Goal: Share content

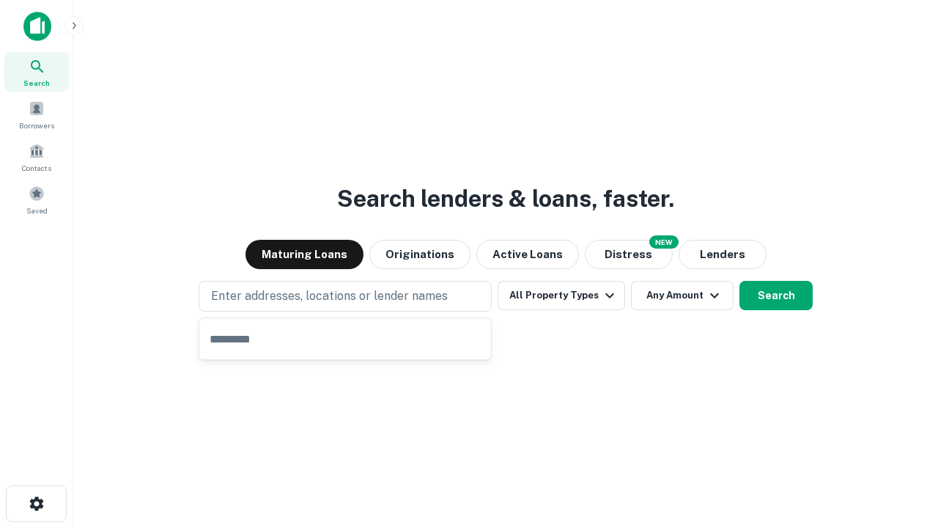
type input "**********"
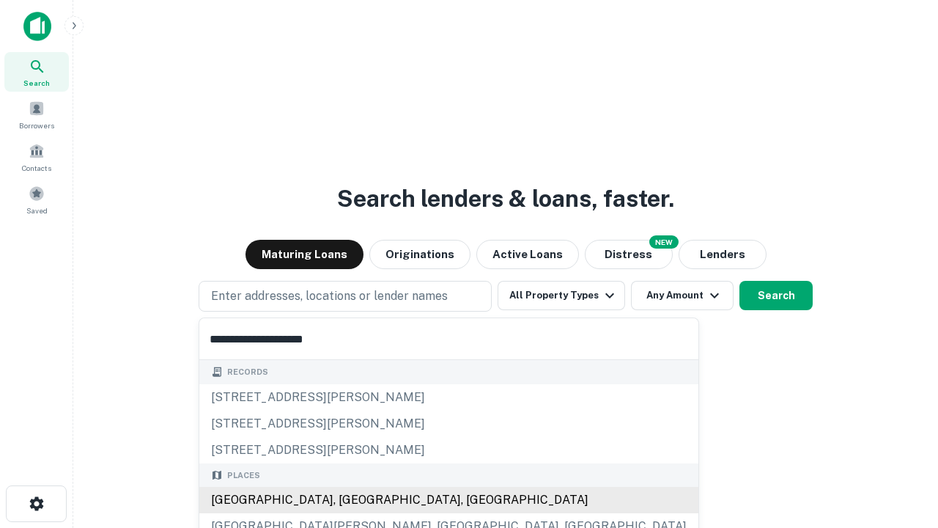
click at [350, 500] on div "Santa Monica, CA, USA" at bounding box center [448, 499] width 499 height 26
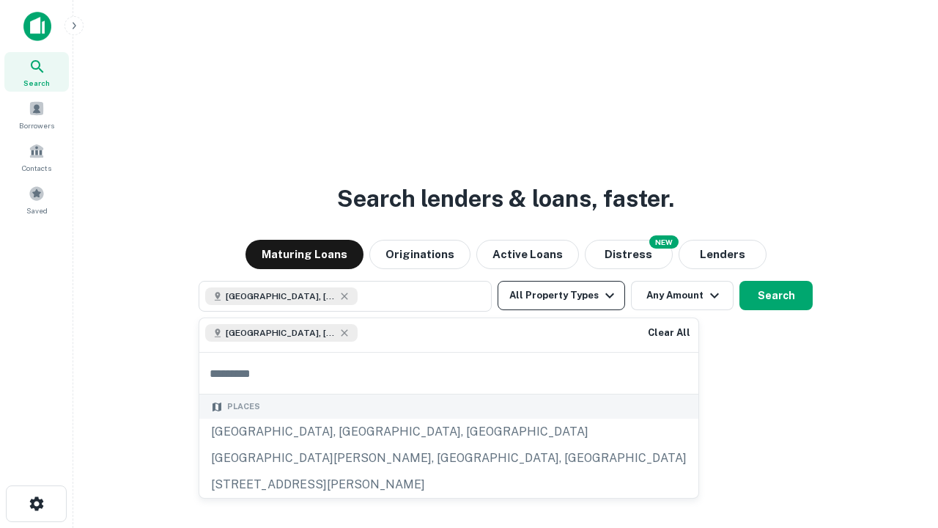
click at [561, 295] on button "All Property Types" at bounding box center [560, 295] width 127 height 29
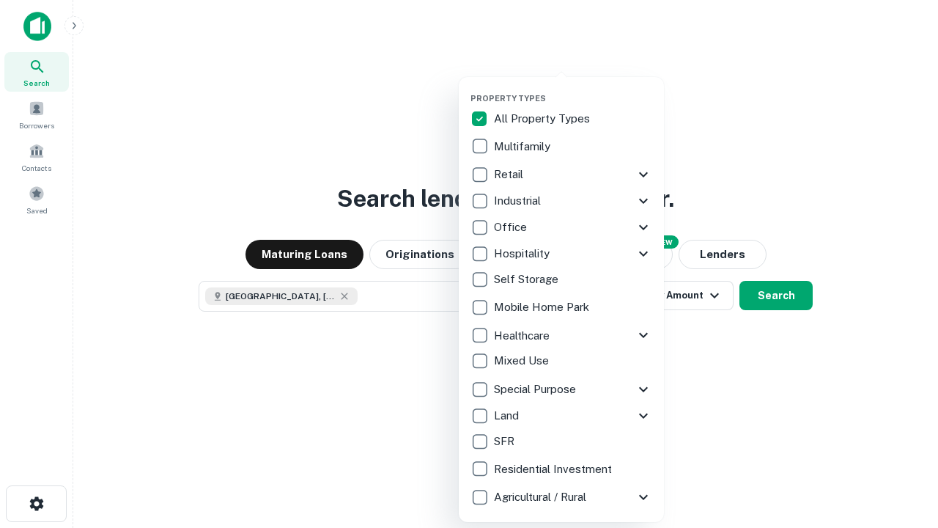
click at [573, 89] on button "button" at bounding box center [572, 89] width 205 height 1
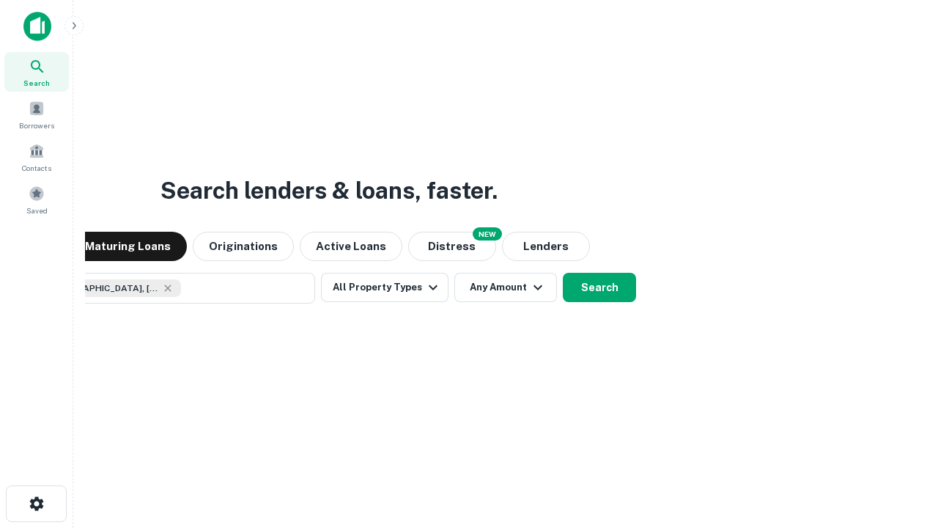
scroll to position [23, 0]
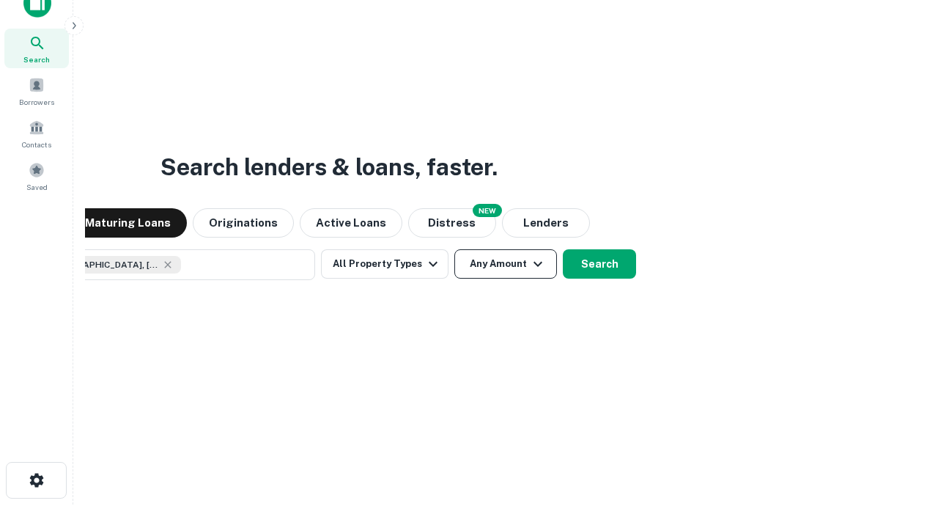
click at [454, 249] on button "Any Amount" at bounding box center [505, 263] width 103 height 29
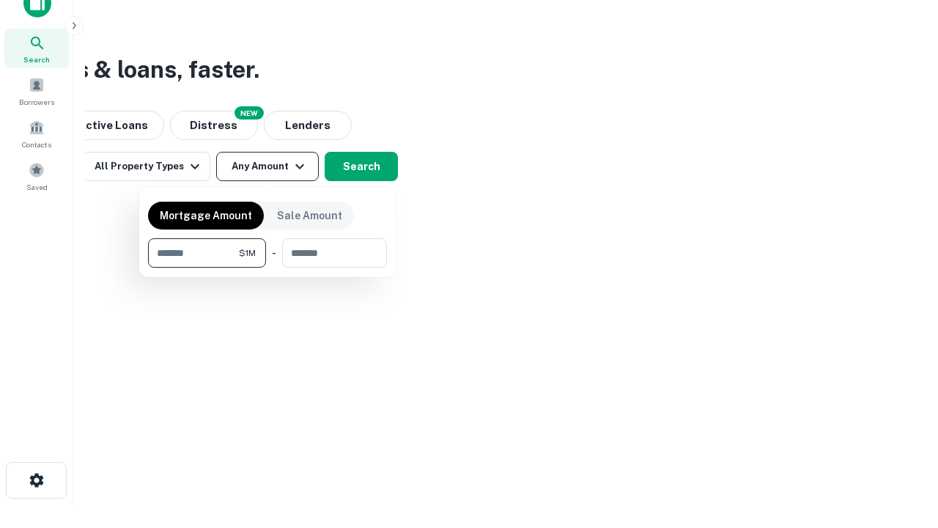
type input "*******"
click at [267, 267] on button "button" at bounding box center [267, 267] width 239 height 1
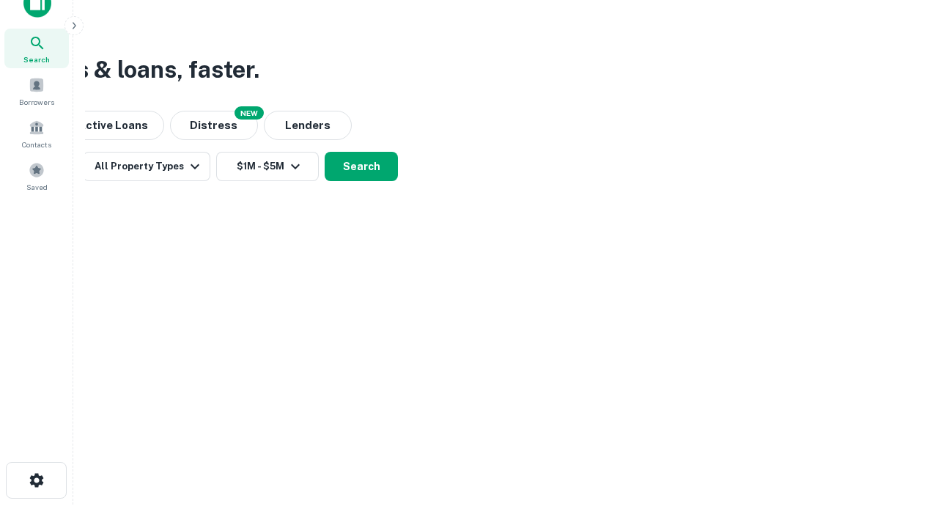
scroll to position [23, 0]
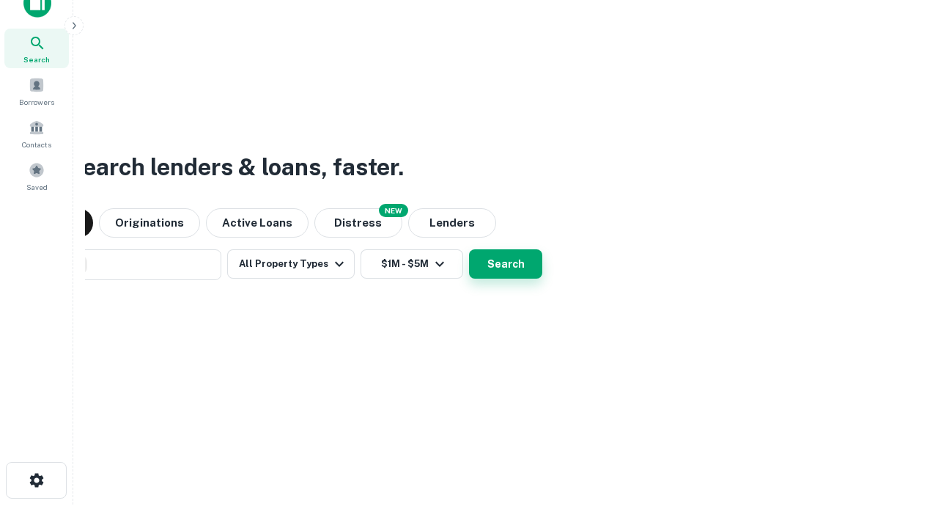
click at [469, 249] on button "Search" at bounding box center [505, 263] width 73 height 29
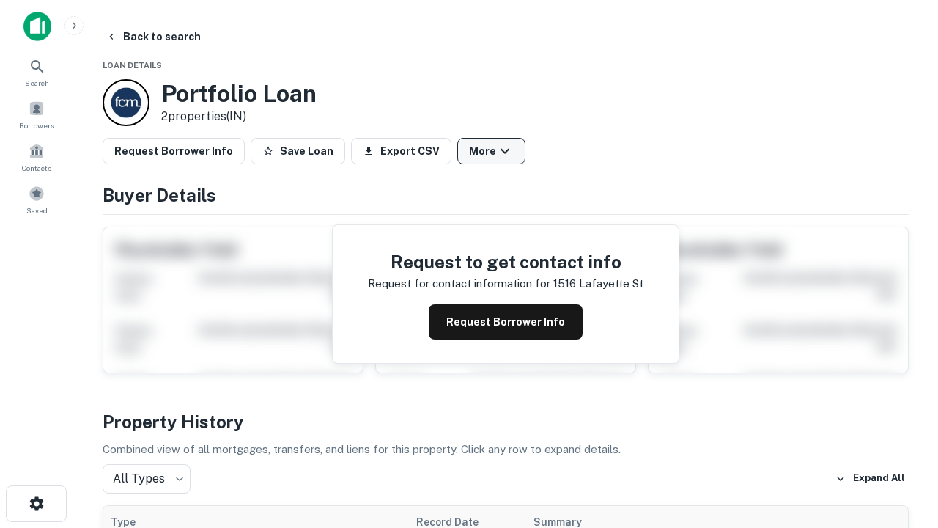
click at [491, 151] on button "More" at bounding box center [491, 151] width 68 height 26
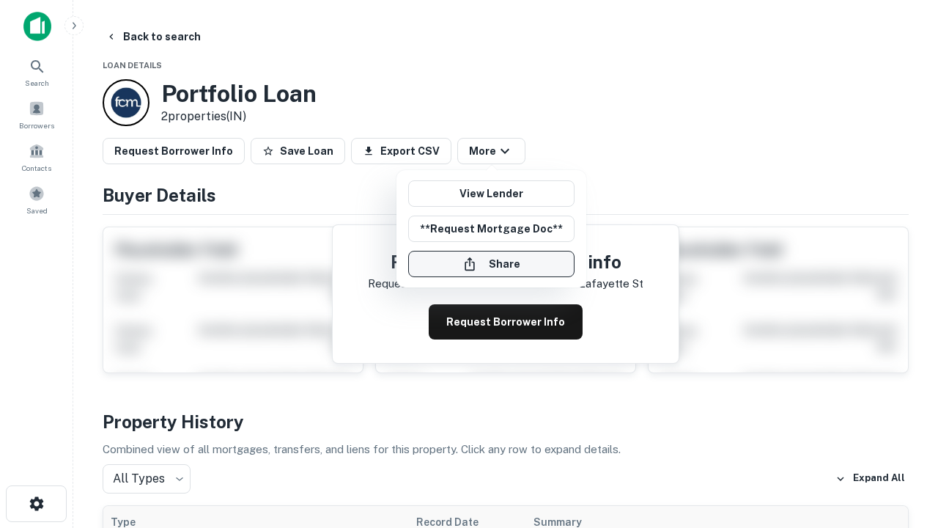
click at [491, 264] on button "Share" at bounding box center [491, 264] width 166 height 26
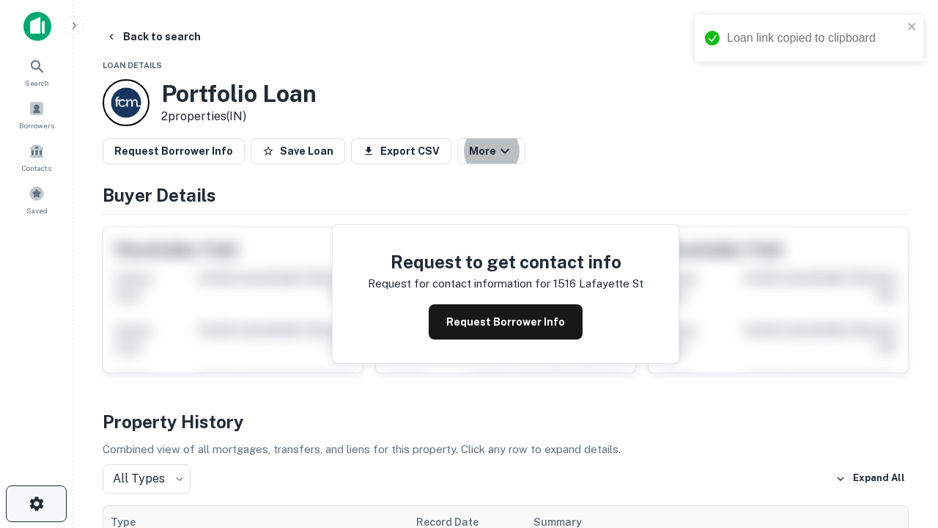
click at [36, 503] on icon "button" at bounding box center [37, 504] width 18 height 18
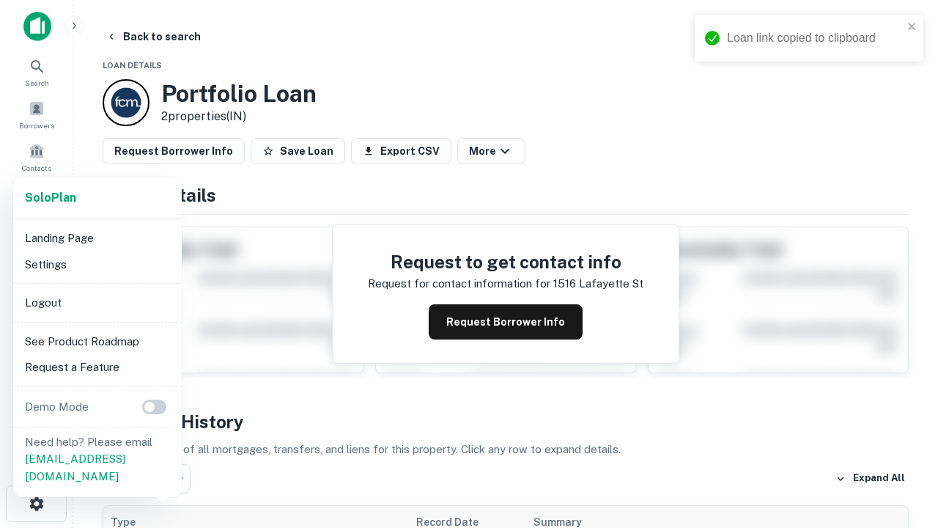
click at [97, 302] on li "Logout" at bounding box center [97, 302] width 157 height 26
